Goal: Transaction & Acquisition: Purchase product/service

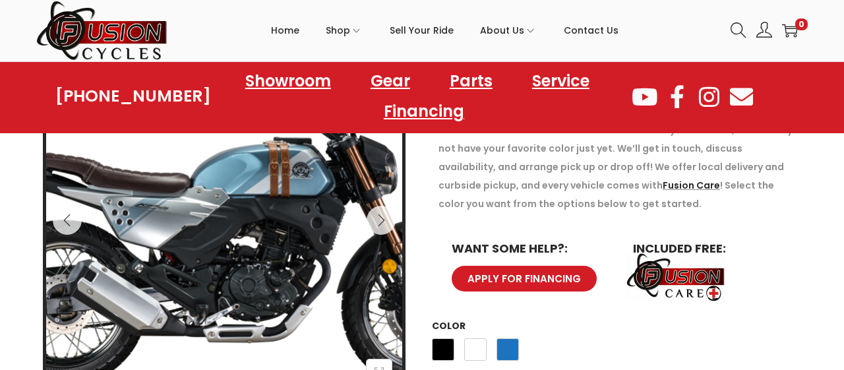
scroll to position [240, 0]
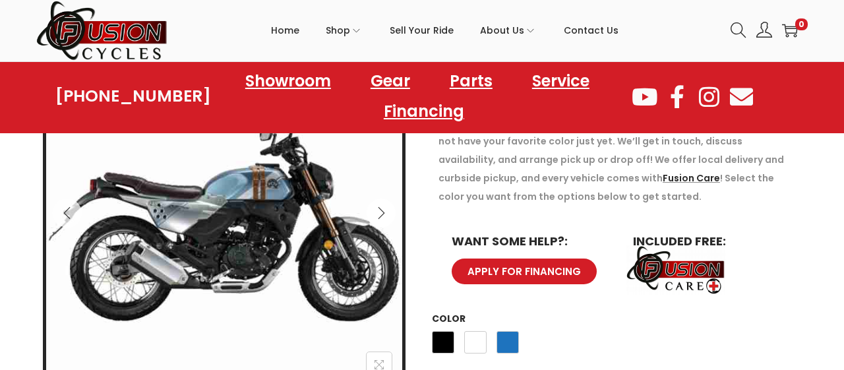
click at [382, 216] on icon "Next" at bounding box center [381, 212] width 7 height 12
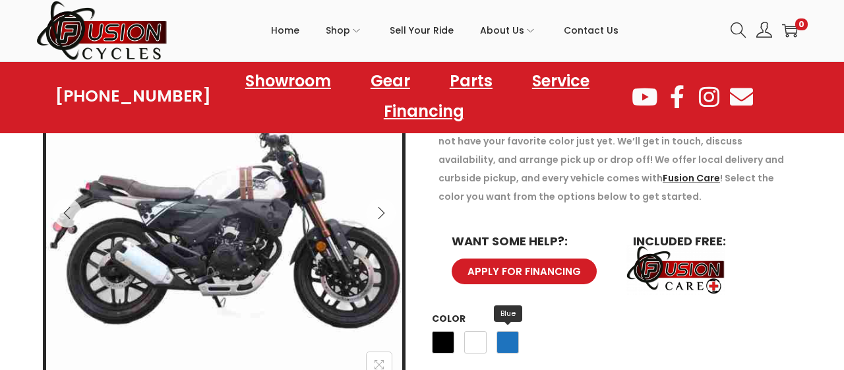
click at [507, 347] on span "Blue" at bounding box center [507, 342] width 22 height 22
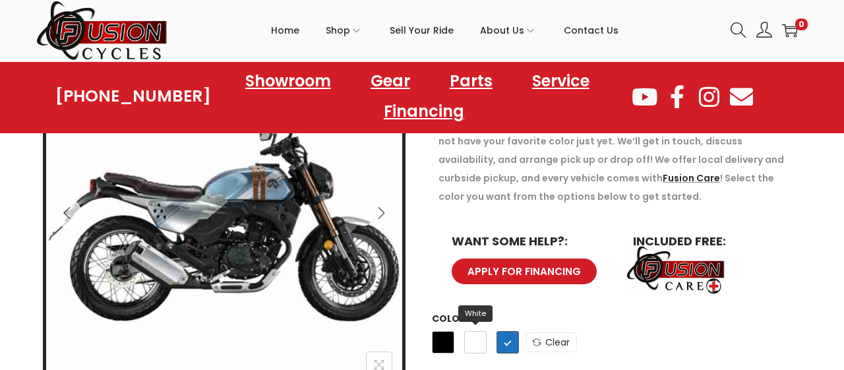
click at [473, 341] on span "White" at bounding box center [475, 342] width 22 height 22
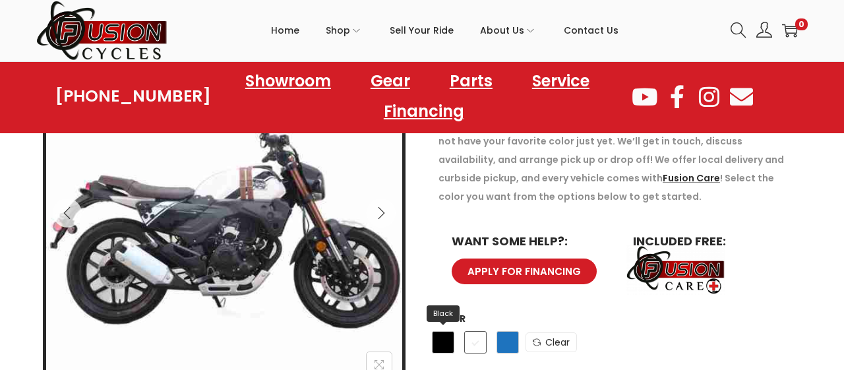
click at [442, 341] on span "Black" at bounding box center [443, 342] width 22 height 22
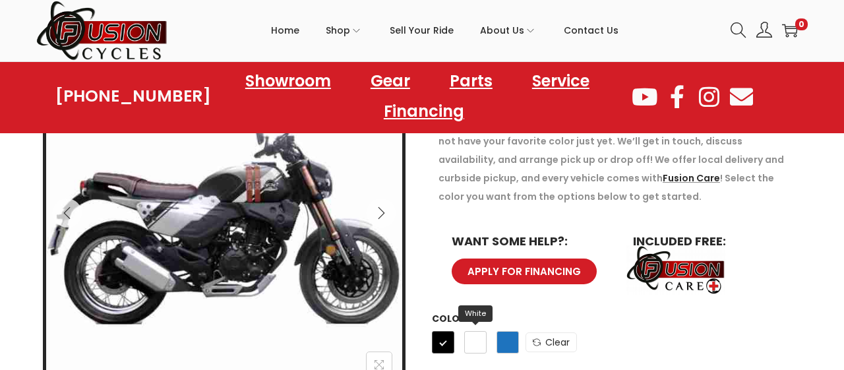
click at [475, 341] on span "White" at bounding box center [475, 342] width 22 height 22
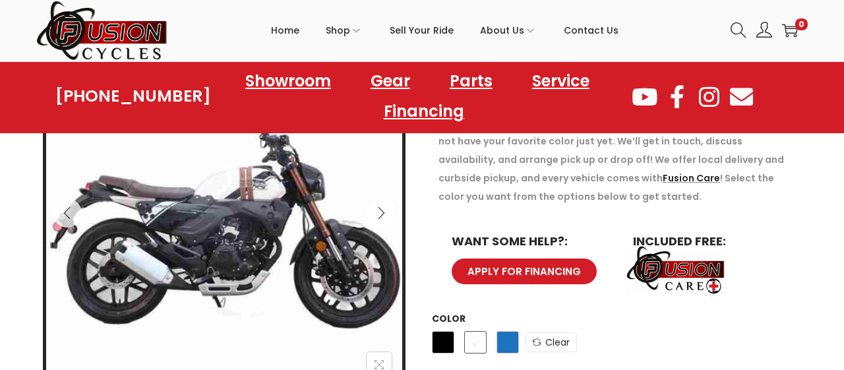
click at [382, 210] on icon "Next" at bounding box center [381, 212] width 7 height 12
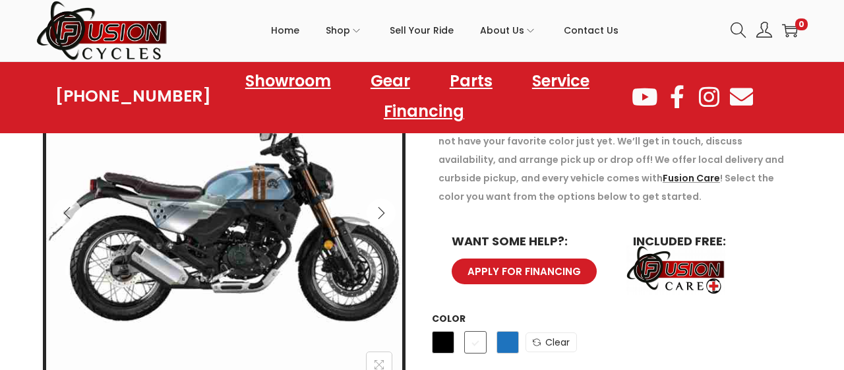
click at [382, 213] on icon "Next" at bounding box center [380, 212] width 13 height 13
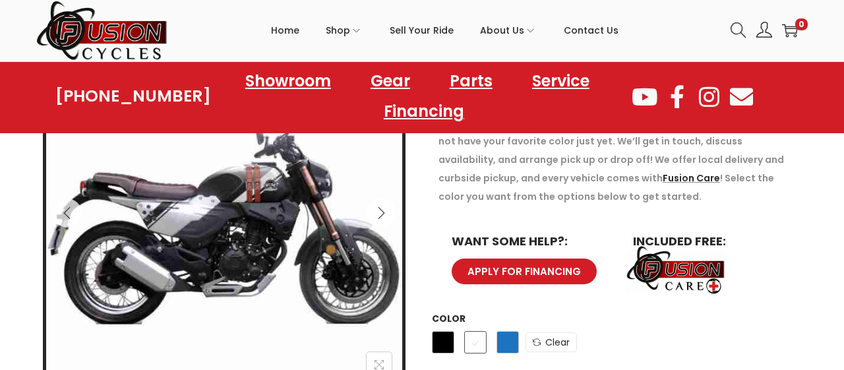
click at [382, 213] on icon "Next" at bounding box center [380, 212] width 13 height 13
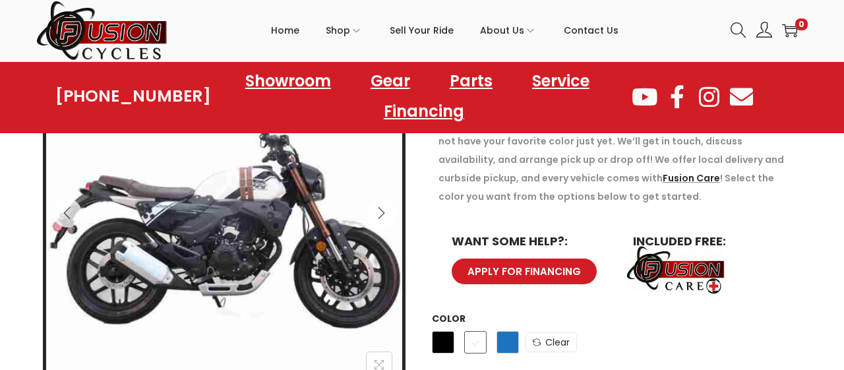
click at [382, 213] on icon "Next" at bounding box center [380, 212] width 13 height 13
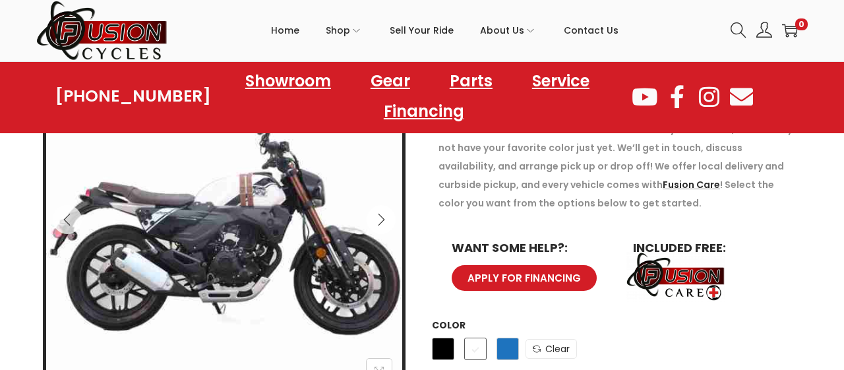
scroll to position [240, 0]
